Goal: Task Accomplishment & Management: Manage account settings

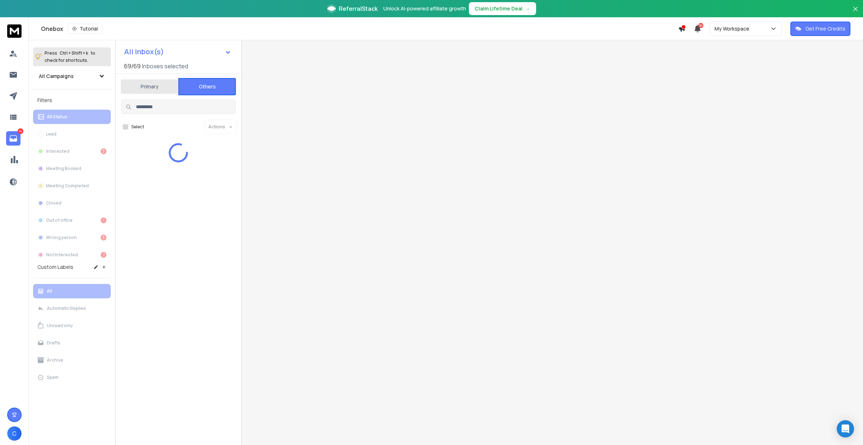
click at [201, 91] on button "Others" at bounding box center [207, 86] width 58 height 17
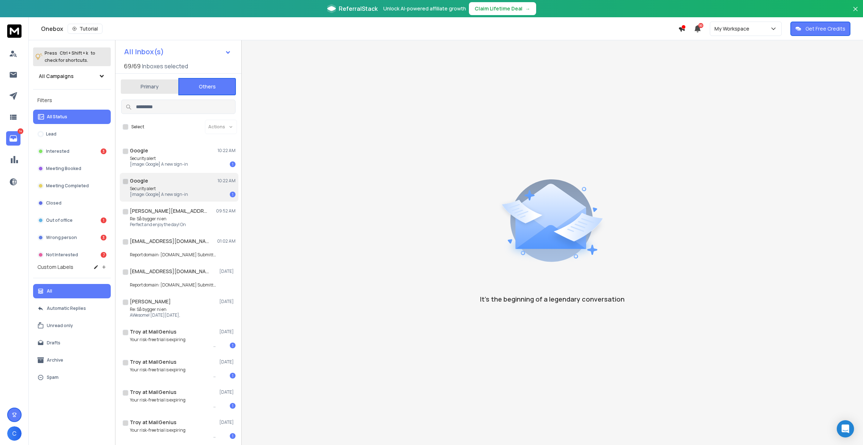
click at [191, 180] on div "Google 10:22 AM" at bounding box center [183, 180] width 106 height 7
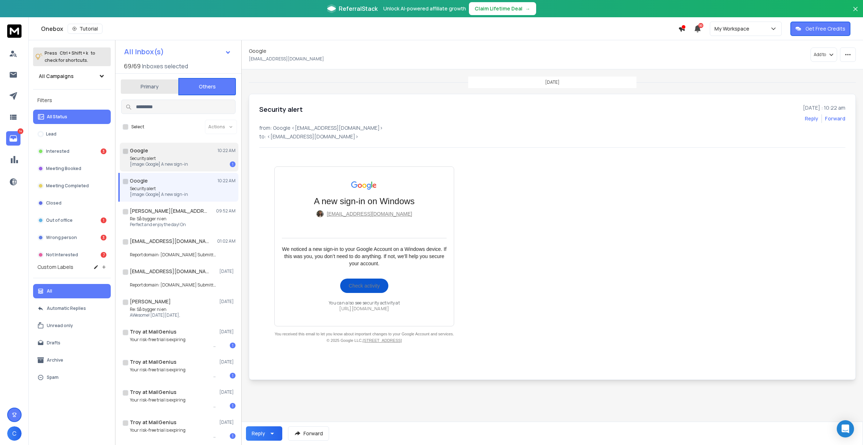
click at [204, 156] on div "Security alert [image: Google] A new sign-in 1" at bounding box center [183, 162] width 106 height 12
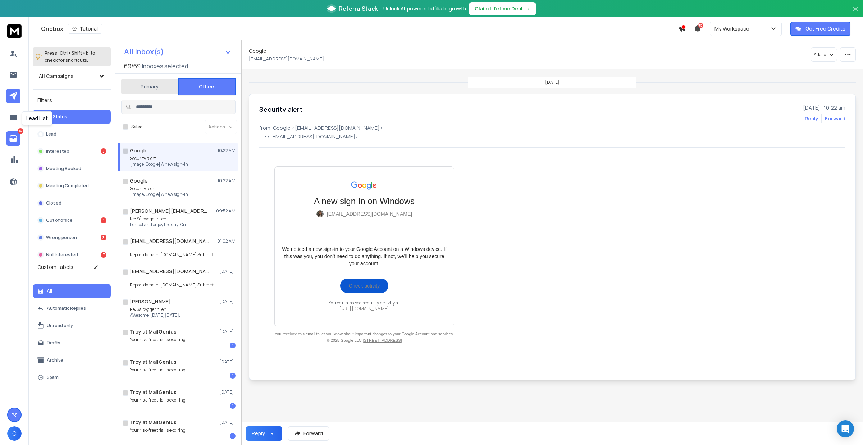
click at [15, 93] on icon at bounding box center [13, 96] width 9 height 9
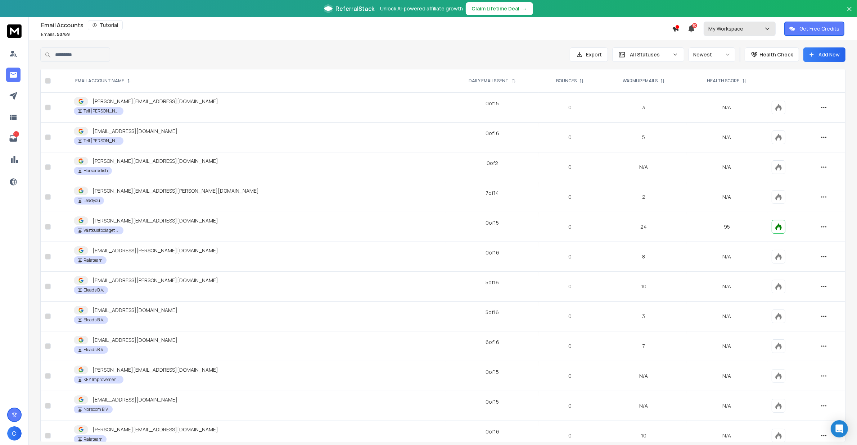
click at [731, 27] on p "My Workspace" at bounding box center [727, 28] width 38 height 7
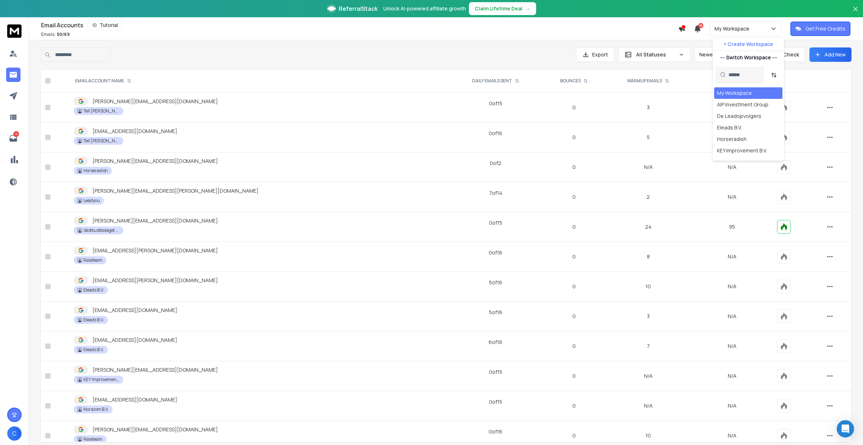
click at [733, 76] on input "text" at bounding box center [744, 75] width 31 height 16
type input "**"
click at [730, 136] on div "Truck Entry" at bounding box center [730, 139] width 27 height 7
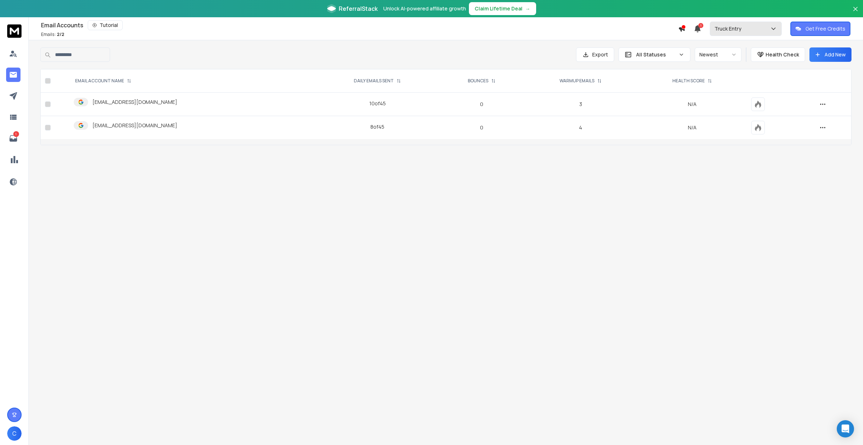
click at [745, 29] on p "Truck Entry" at bounding box center [730, 28] width 30 height 7
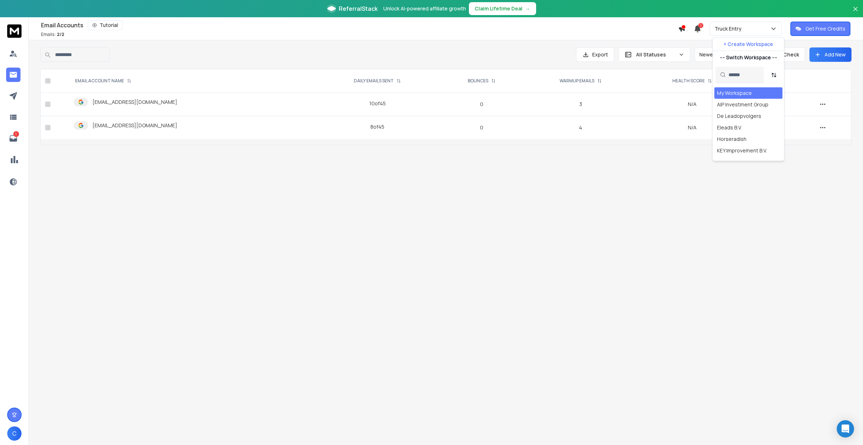
click at [749, 45] on p "+ Create Workspace" at bounding box center [749, 44] width 50 height 7
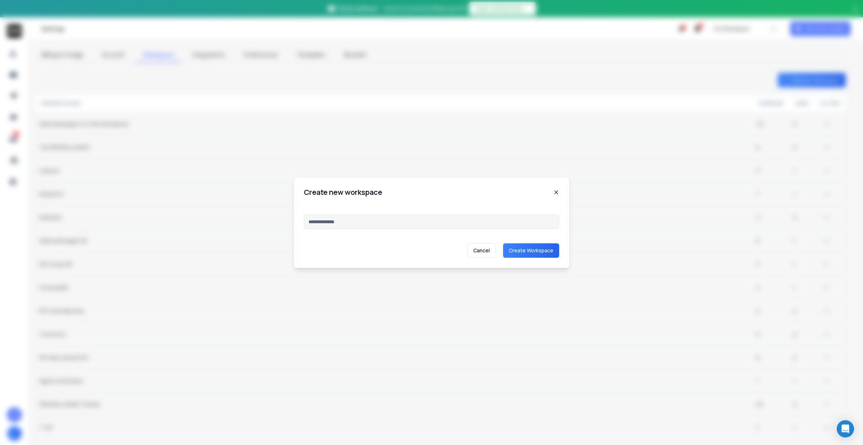
click at [386, 230] on div "Cancel Create Workspace" at bounding box center [431, 235] width 255 height 46
click at [382, 225] on input at bounding box center [431, 222] width 255 height 14
type input "**********"
click at [446, 225] on input "**********" at bounding box center [431, 222] width 255 height 14
click at [540, 253] on button "Create Workspace" at bounding box center [531, 251] width 56 height 14
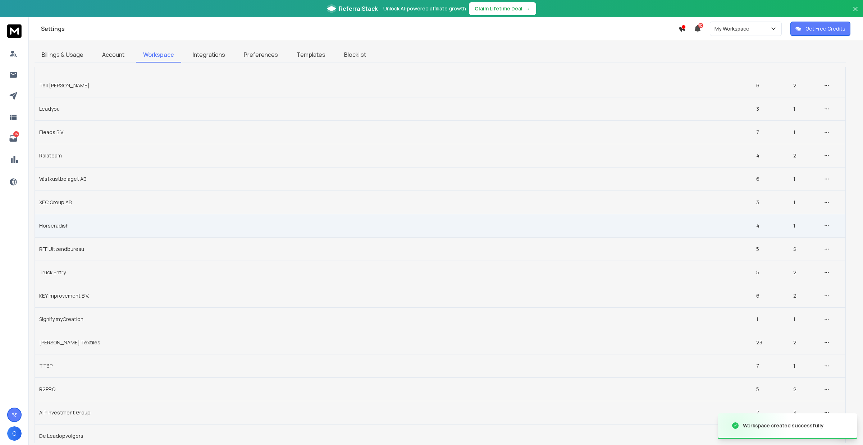
scroll to position [69, 0]
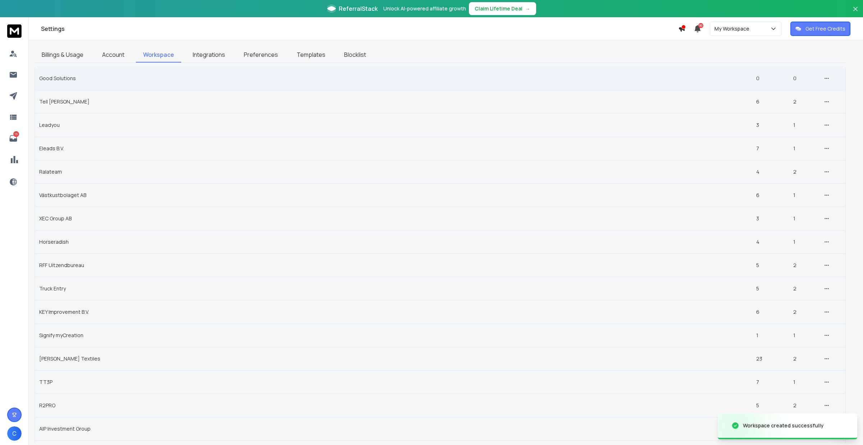
click at [66, 77] on td "Good Solutions" at bounding box center [393, 78] width 717 height 23
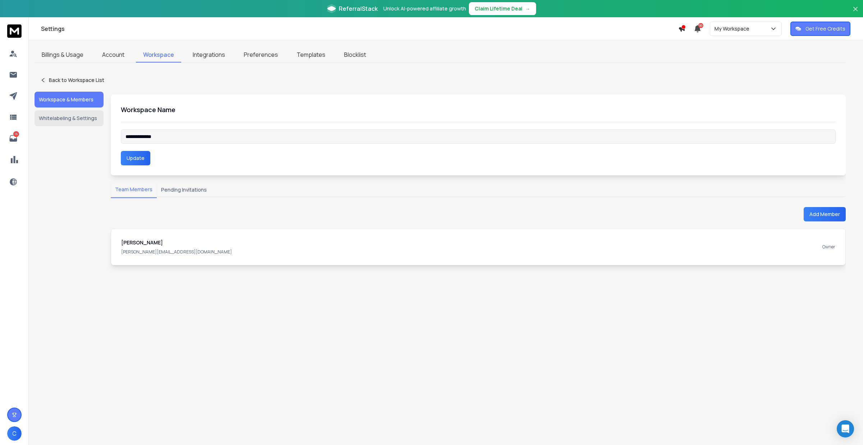
click at [81, 112] on button "Whitelabeling & Settings" at bounding box center [69, 118] width 69 height 16
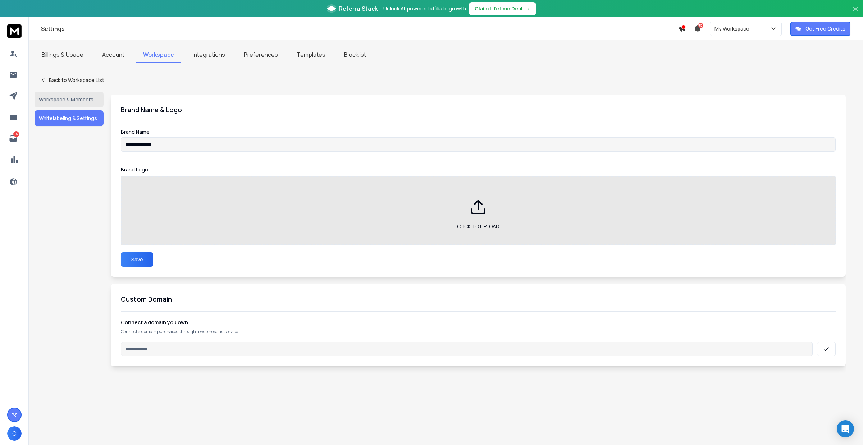
click at [185, 141] on input "**********" at bounding box center [478, 144] width 715 height 14
click at [473, 222] on div "Click to upload" at bounding box center [478, 210] width 715 height 69
click at [495, 232] on div "Click to upload" at bounding box center [478, 210] width 715 height 69
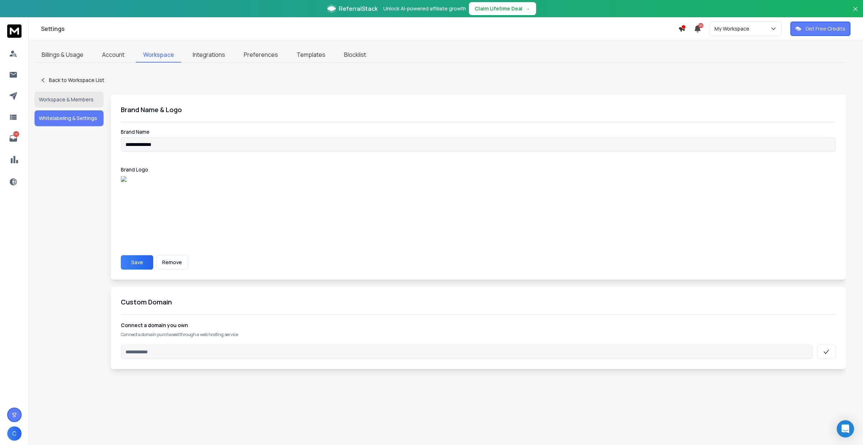
click at [139, 255] on button "Save" at bounding box center [137, 262] width 32 height 14
click at [149, 345] on input at bounding box center [467, 352] width 692 height 14
type input "**********"
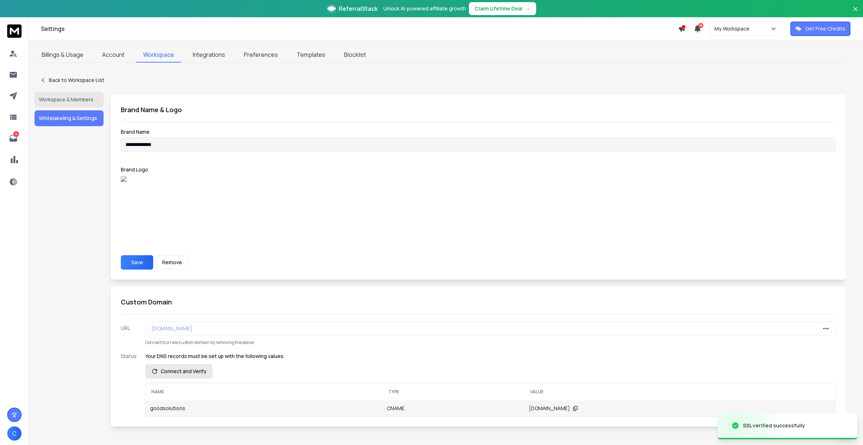
click at [197, 367] on button "Connect and Verify" at bounding box center [178, 371] width 67 height 14
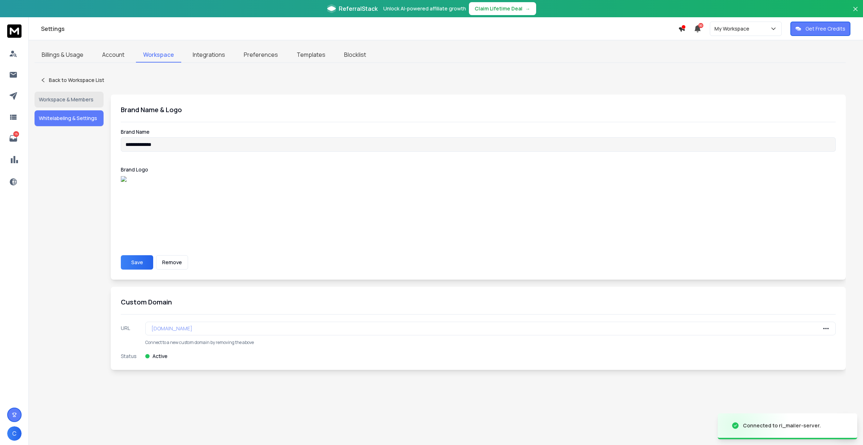
click at [192, 325] on p "goodsolutions.salescampaigns.nl" at bounding box center [171, 328] width 41 height 7
copy div "goodsolutions.salescampaigns.nl"
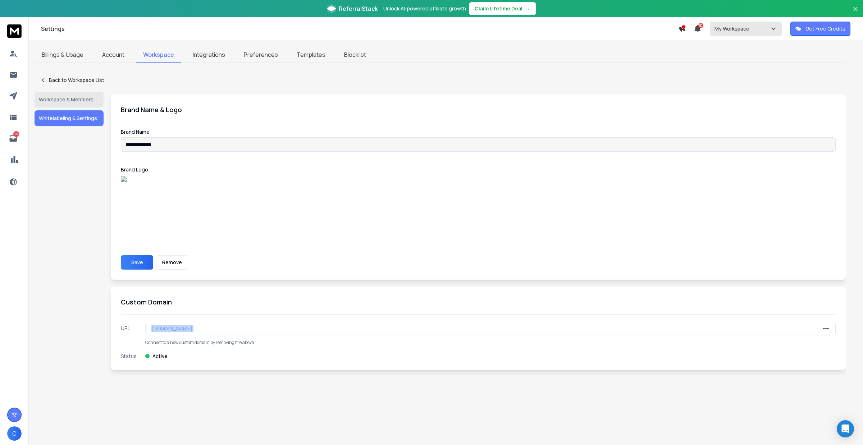
click at [746, 30] on p "My Workspace" at bounding box center [734, 28] width 38 height 7
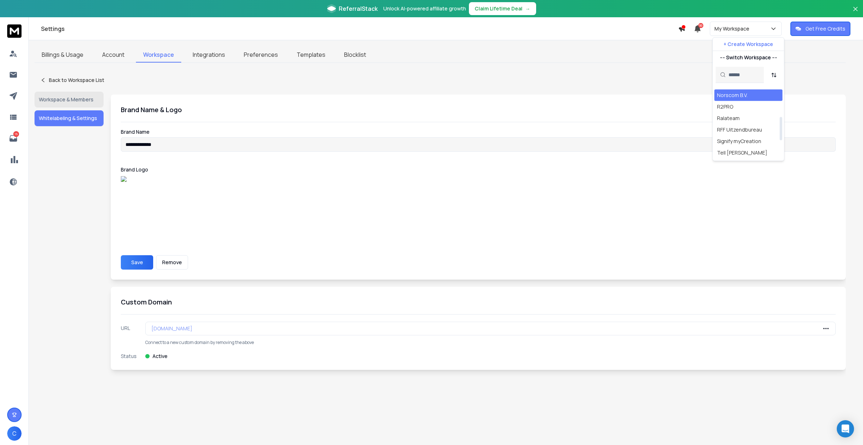
click at [739, 73] on input "text" at bounding box center [744, 75] width 31 height 16
type input "**"
click at [731, 113] on div "Truck Entry" at bounding box center [730, 116] width 27 height 7
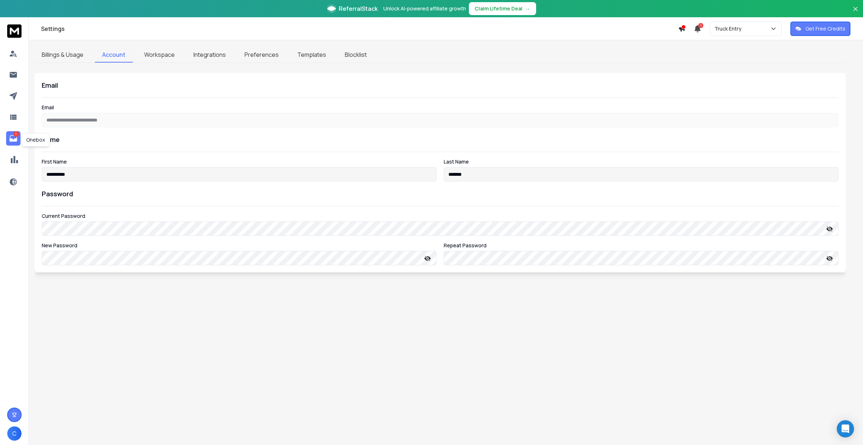
click at [11, 138] on icon at bounding box center [13, 138] width 9 height 9
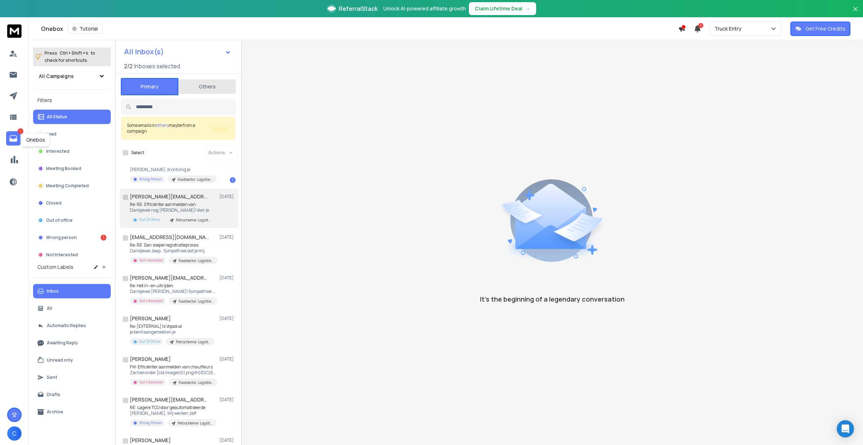
scroll to position [90, 0]
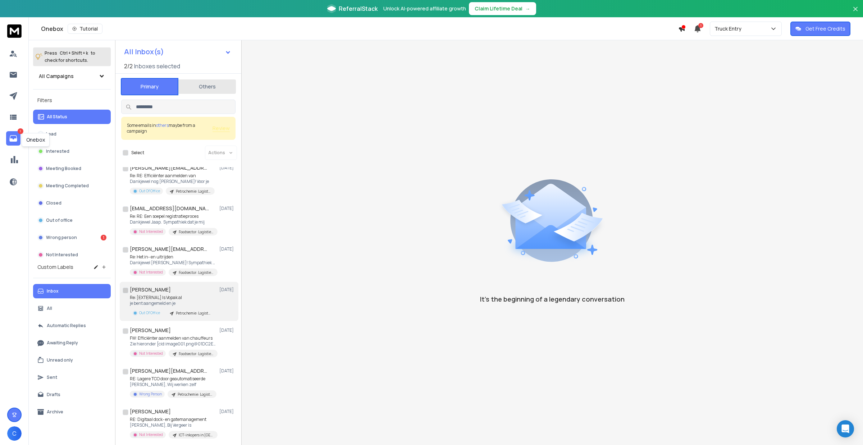
click at [186, 298] on p "Re: [EXTERNAL] Is Vopak al" at bounding box center [172, 298] width 85 height 6
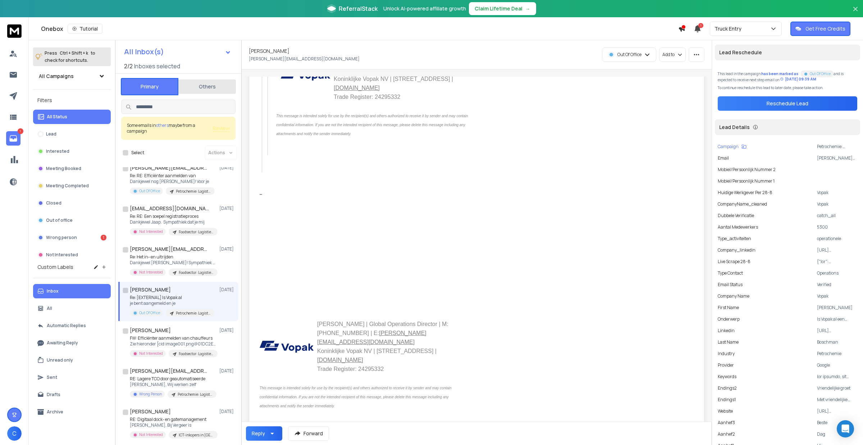
scroll to position [864, 0]
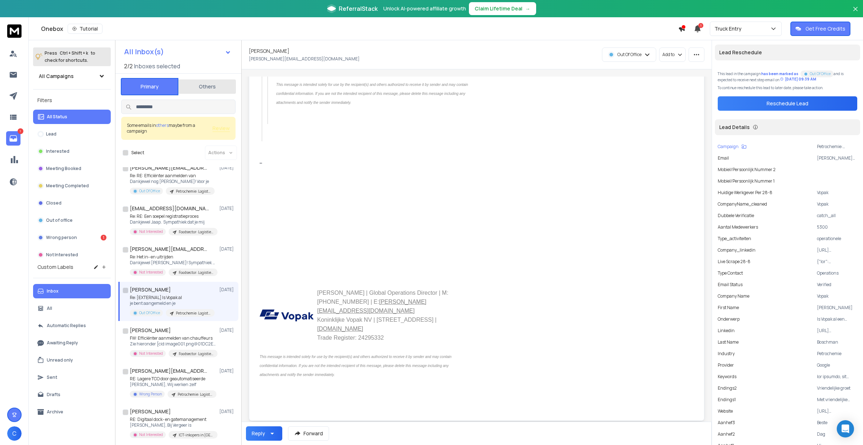
click at [475, 427] on div "View all 5 replies" at bounding box center [477, 433] width 131 height 12
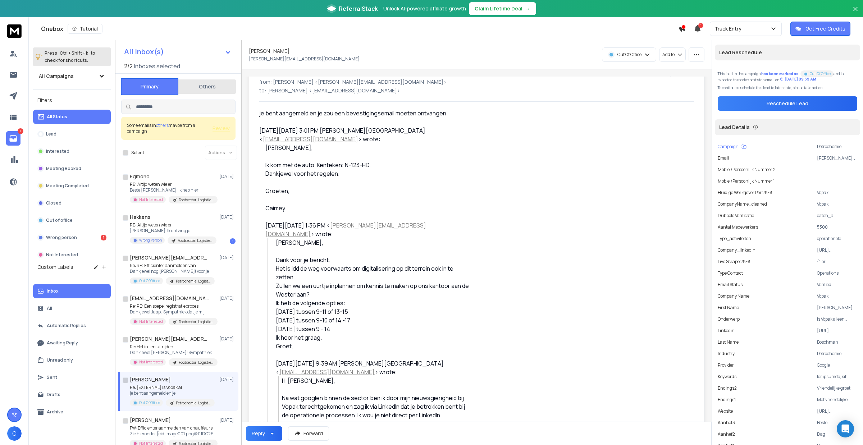
scroll to position [0, 0]
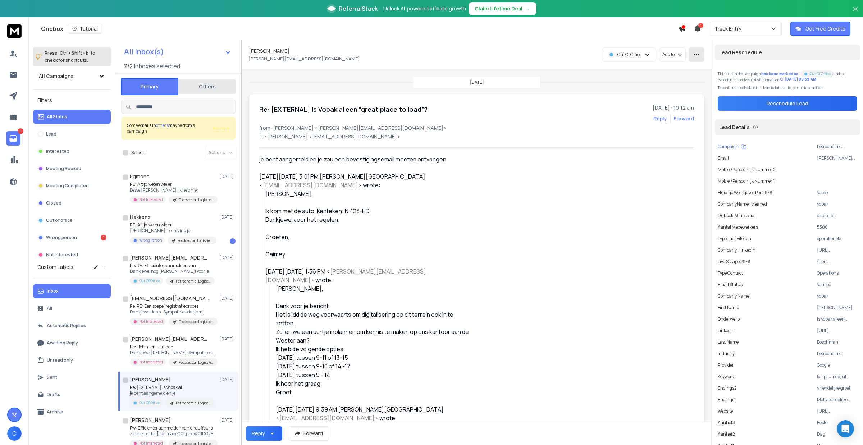
click at [694, 55] on icon "button" at bounding box center [697, 54] width 6 height 6
click at [693, 47] on button "button" at bounding box center [697, 54] width 16 height 14
click at [672, 71] on div "Mark as unread" at bounding box center [673, 70] width 46 height 7
click at [633, 56] on p "Out Of Office" at bounding box center [630, 55] width 24 height 6
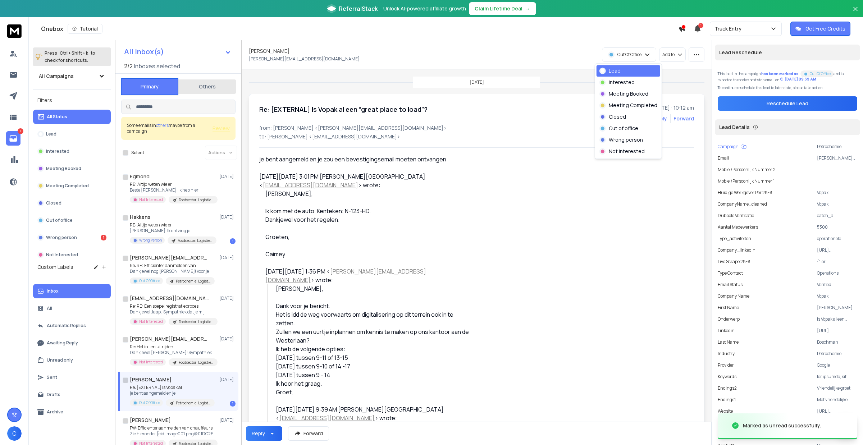
click at [630, 72] on div "Lead" at bounding box center [629, 71] width 64 height 12
